Goal: Task Accomplishment & Management: Complete application form

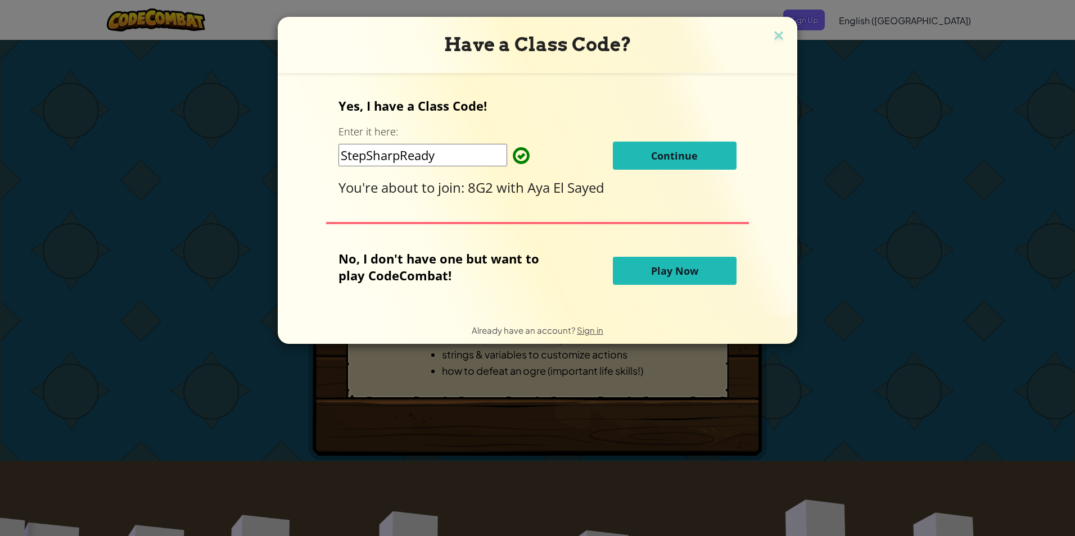
click at [772, 24] on div "Have a Class Code?" at bounding box center [537, 45] width 519 height 56
click at [780, 31] on img at bounding box center [778, 36] width 15 height 17
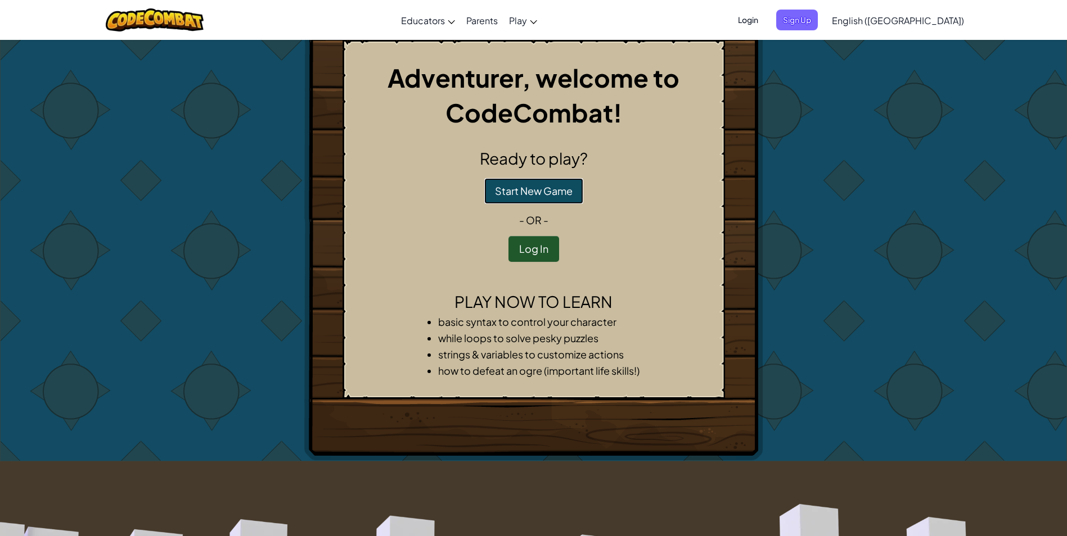
click at [532, 191] on button "Start New Game" at bounding box center [533, 191] width 99 height 26
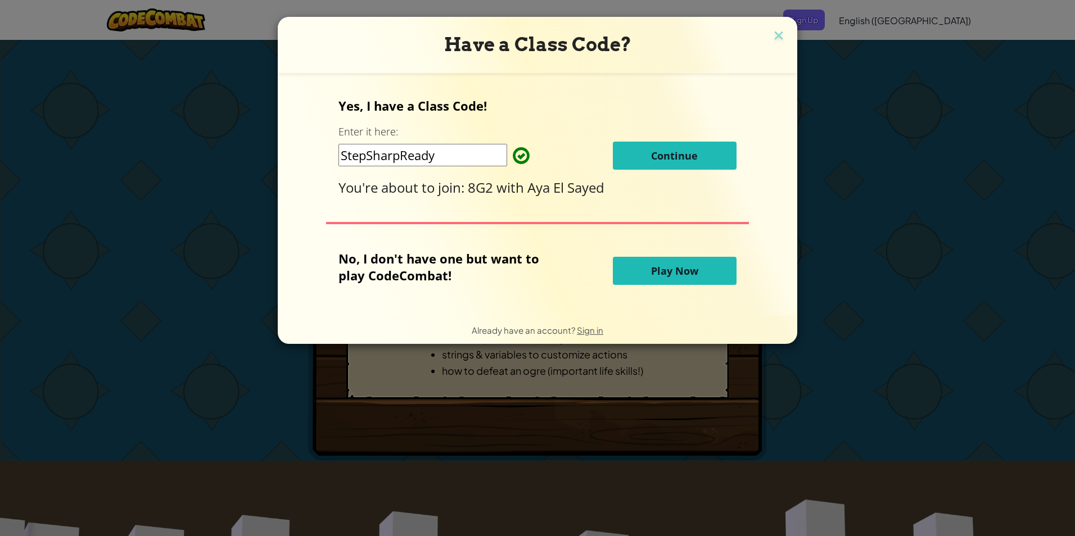
click at [717, 159] on button "Continue" at bounding box center [675, 156] width 124 height 28
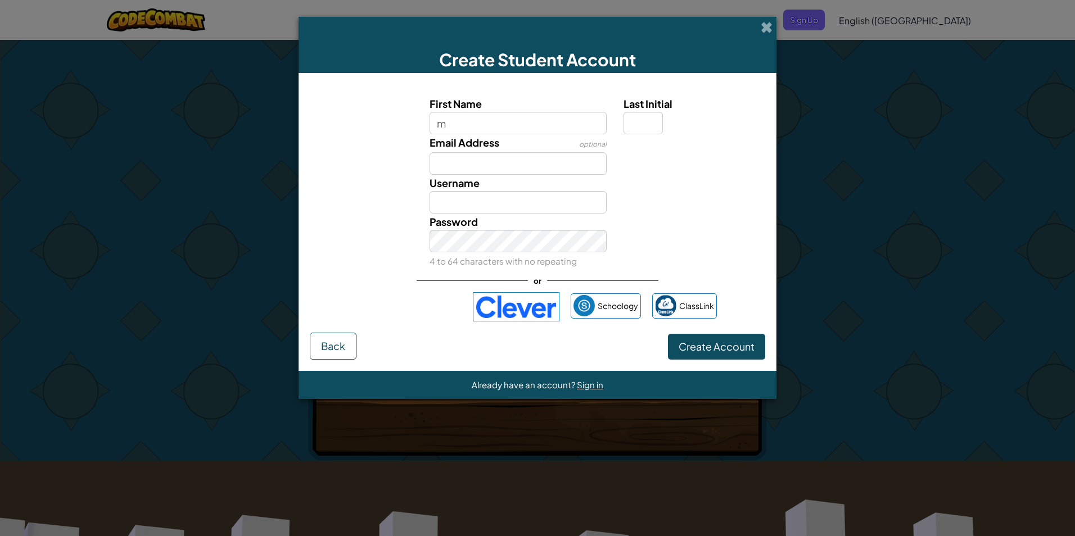
type input "m"
click at [668, 334] on button "Create Account" at bounding box center [716, 347] width 97 height 26
type input "M"
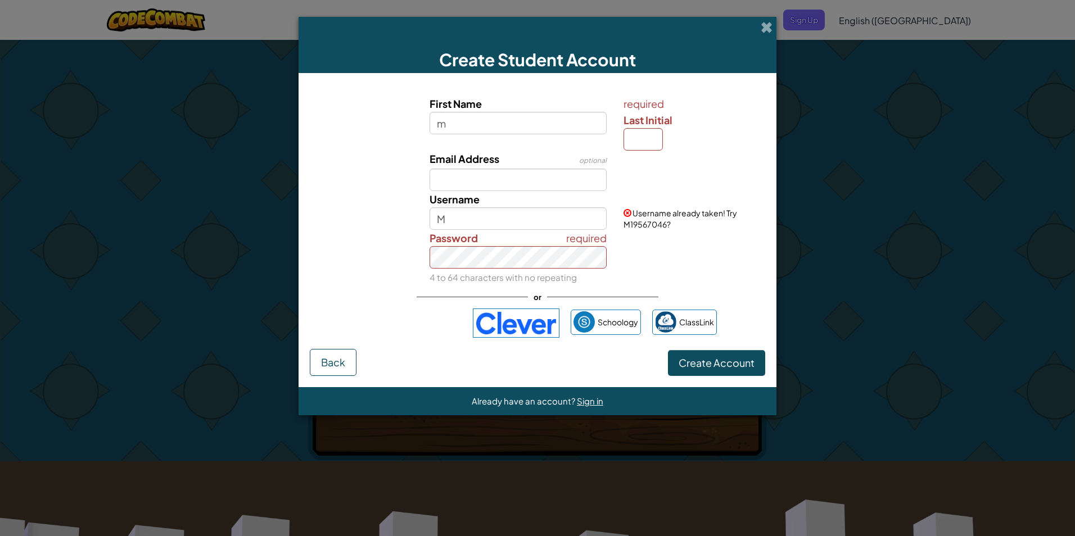
type input "[PERSON_NAME]"
click at [465, 182] on input "Email Address" at bounding box center [519, 180] width 178 height 22
type input "[EMAIL_ADDRESS][DOMAIN_NAME]"
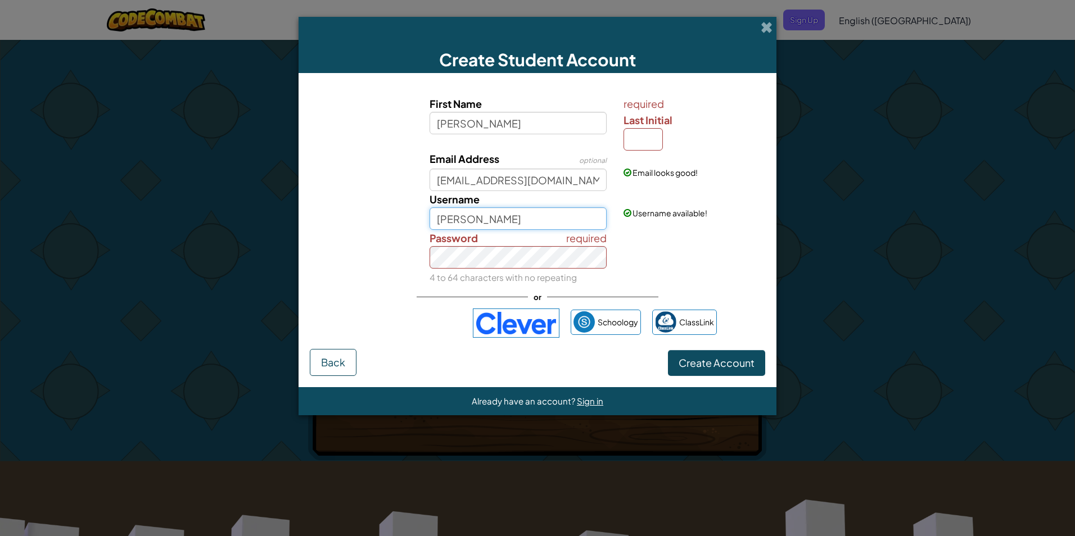
click at [523, 216] on input "[PERSON_NAME]" at bounding box center [519, 218] width 178 height 22
click at [668, 350] on button "Create Account" at bounding box center [716, 363] width 97 height 26
click at [738, 355] on button "Create Account" at bounding box center [716, 363] width 97 height 26
click at [738, 361] on span "Create Account" at bounding box center [717, 362] width 76 height 13
click at [638, 140] on input "Last Initial" at bounding box center [642, 139] width 39 height 22
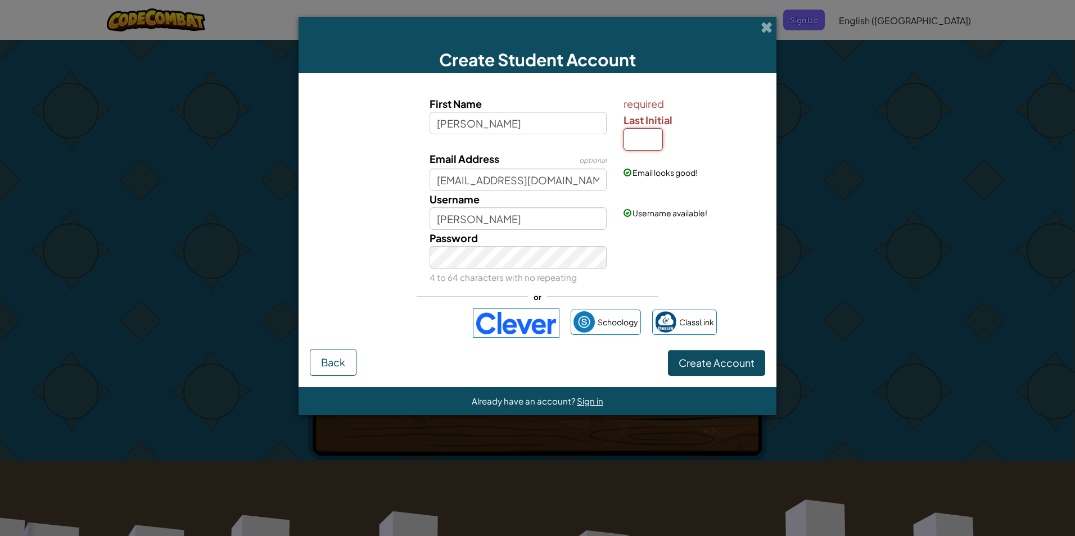
type input "N"
type input "[PERSON_NAME]"
click at [735, 364] on span "Create Account" at bounding box center [717, 362] width 76 height 13
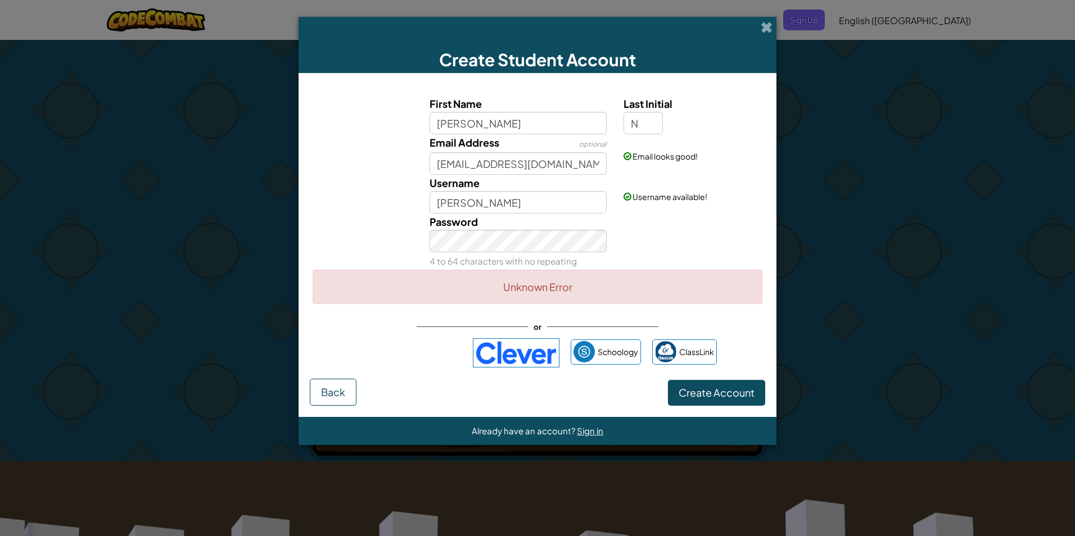
click at [725, 357] on div "First Name [PERSON_NAME] Last Initial N Email Address optional [EMAIL_ADDRESS][…" at bounding box center [537, 231] width 455 height 295
click at [766, 21] on span at bounding box center [767, 27] width 12 height 12
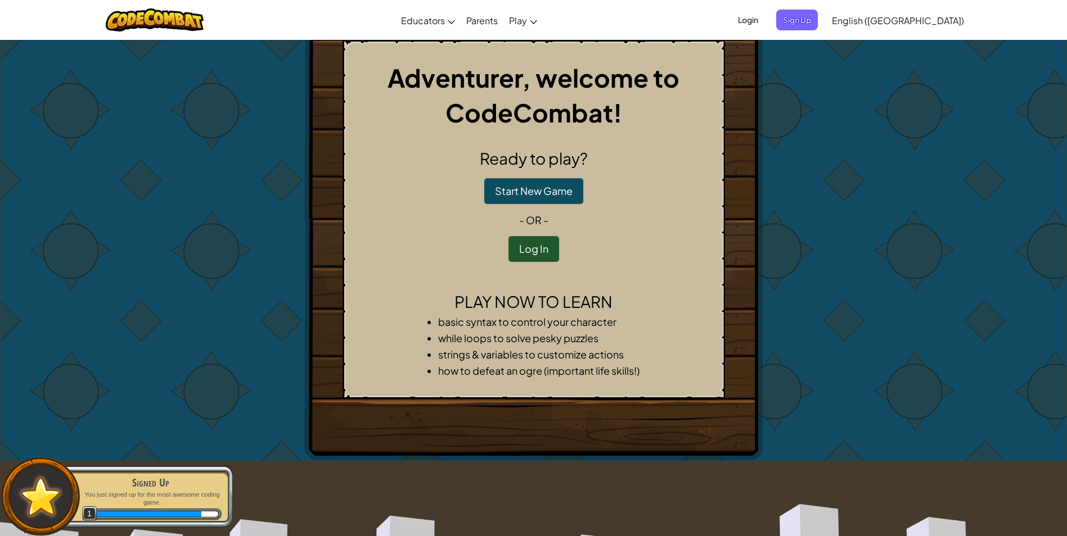
click at [536, 161] on h2 "Ready to play?" at bounding box center [533, 159] width 363 height 24
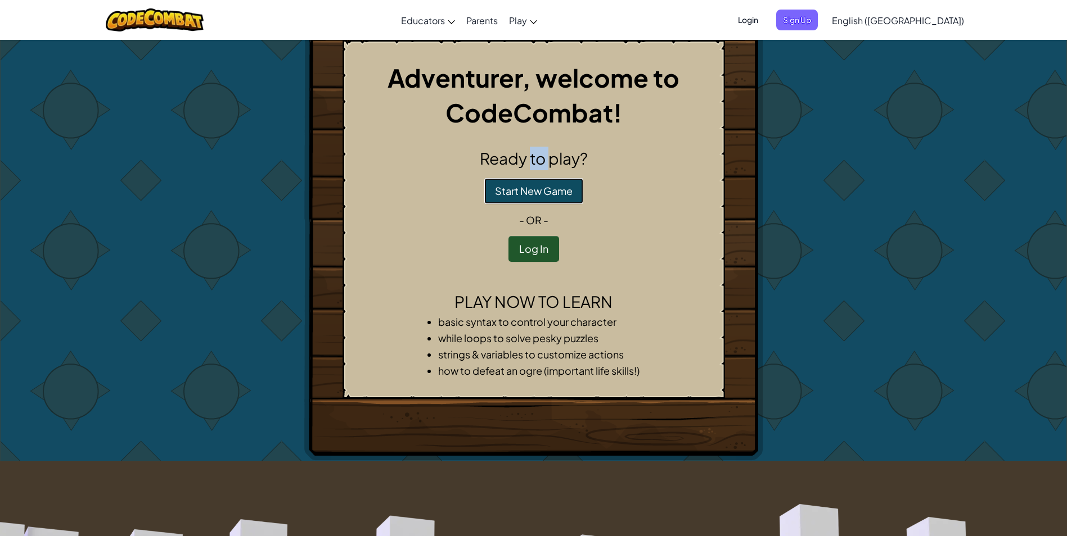
click at [556, 186] on button "Start New Game" at bounding box center [533, 191] width 99 height 26
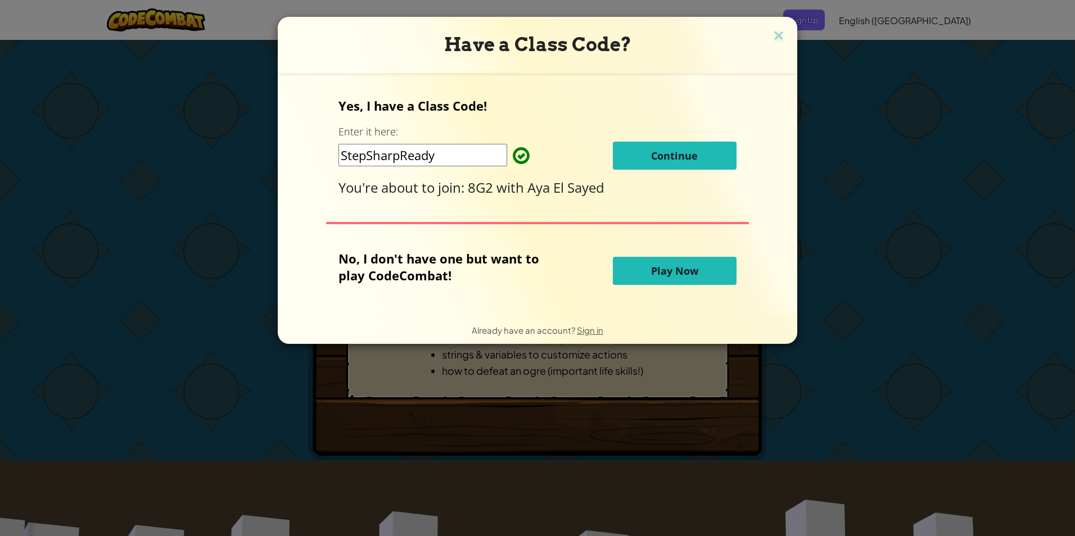
click at [730, 160] on button "Continue" at bounding box center [675, 156] width 124 height 28
